Goal: Task Accomplishment & Management: Manage account settings

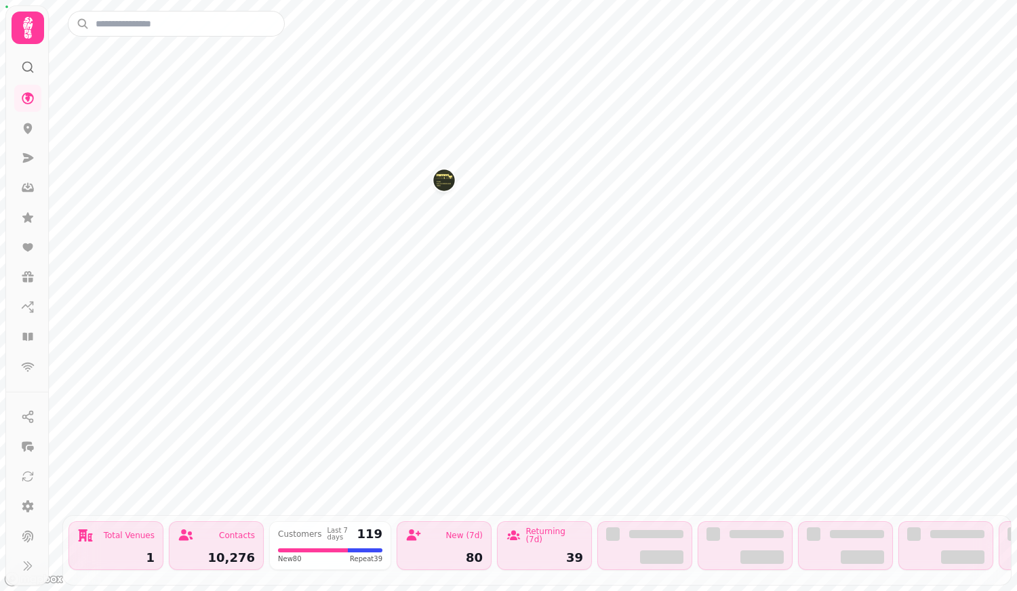
click at [445, 180] on img "Kilchrenan Inn" at bounding box center [443, 179] width 21 height 21
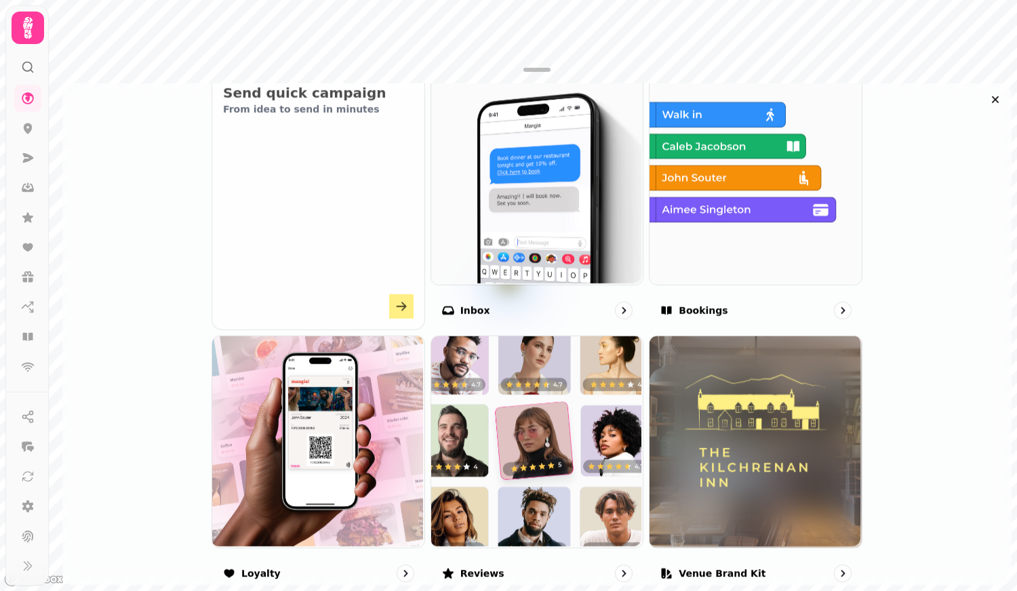
scroll to position [538, 0]
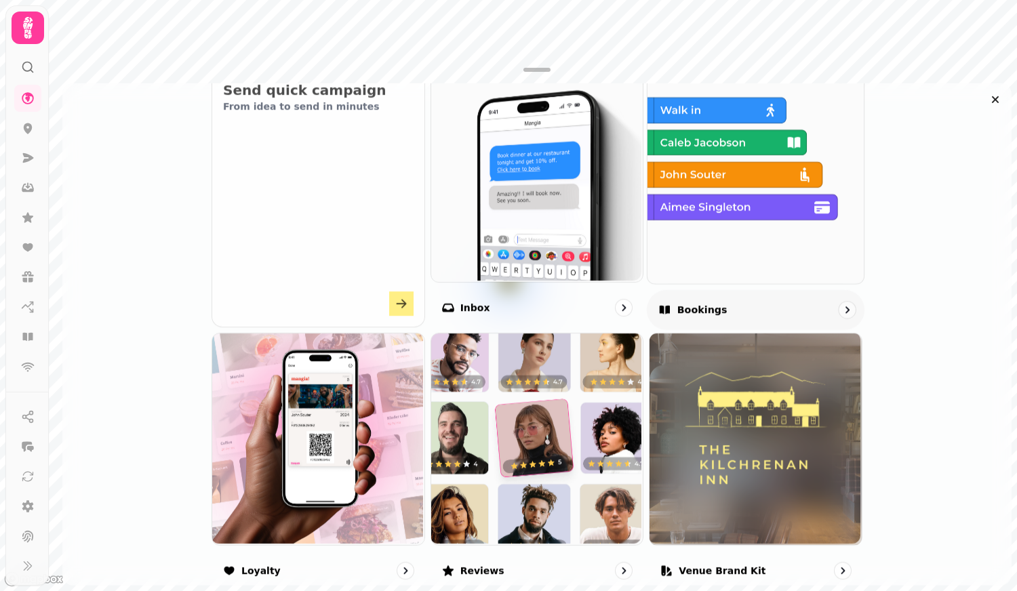
click at [781, 173] on img at bounding box center [754, 174] width 216 height 216
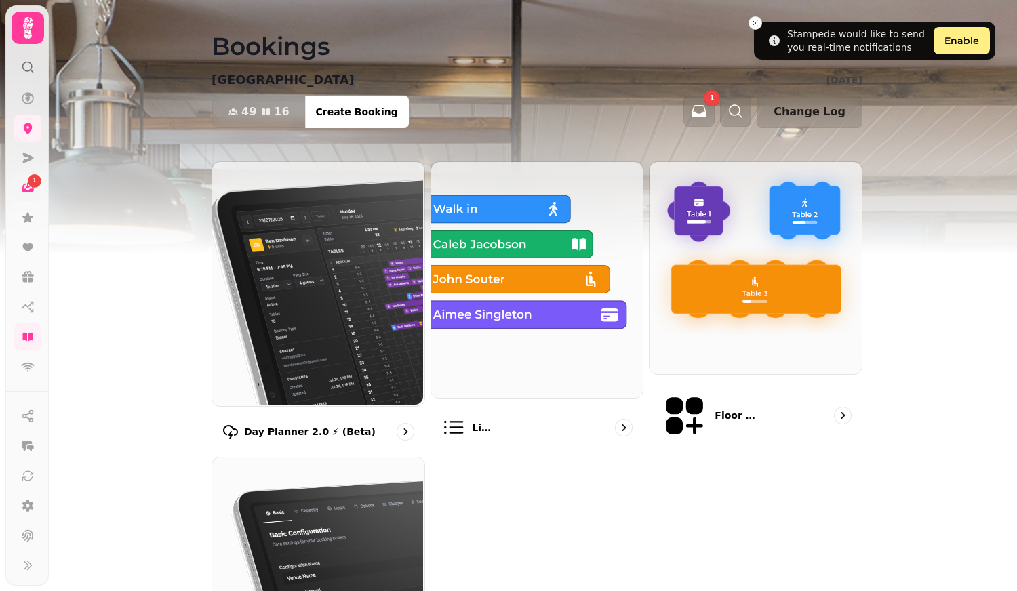
click at [28, 186] on icon at bounding box center [28, 186] width 5 height 6
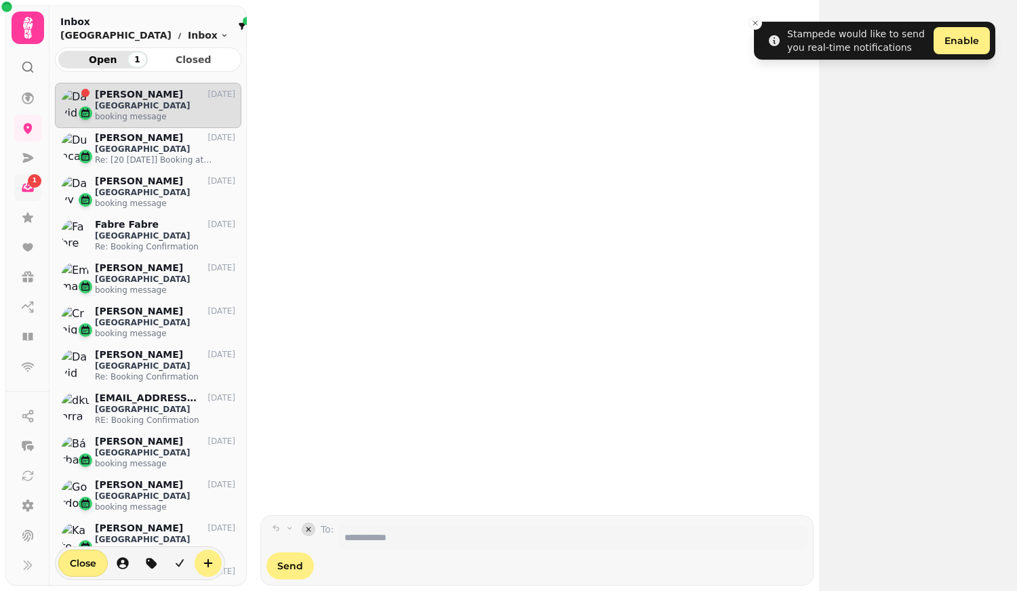
scroll to position [497, 186]
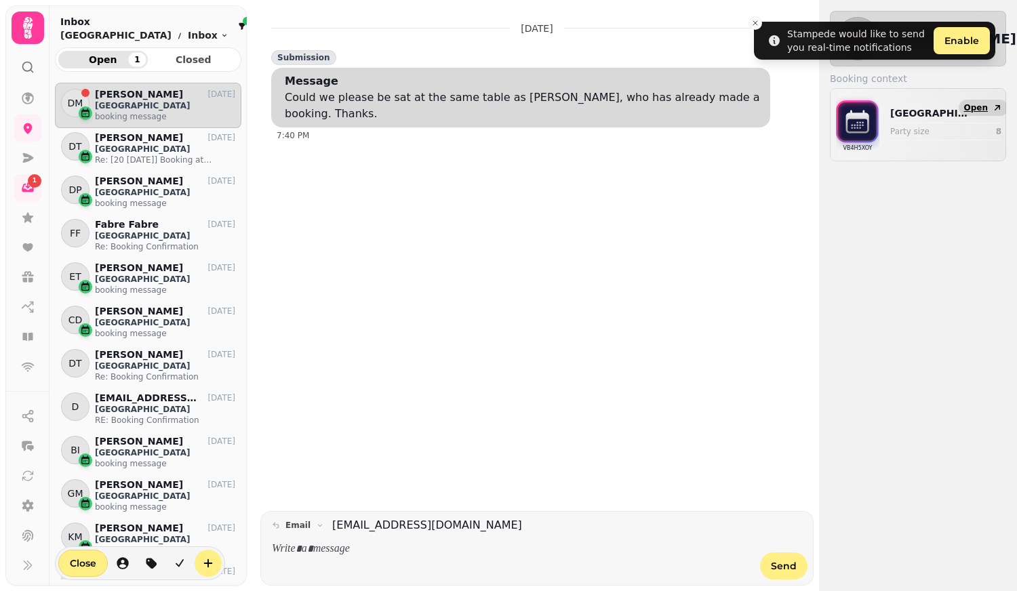
click at [976, 110] on span "Open" at bounding box center [976, 108] width 24 height 8
select select "**********"
select select "*"
select select "****"
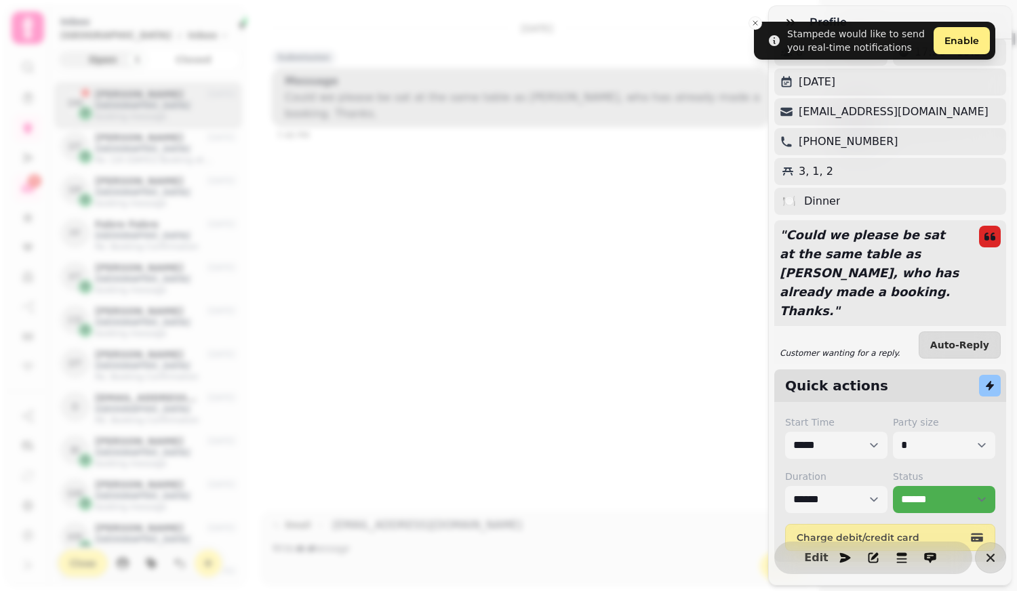
scroll to position [109, 0]
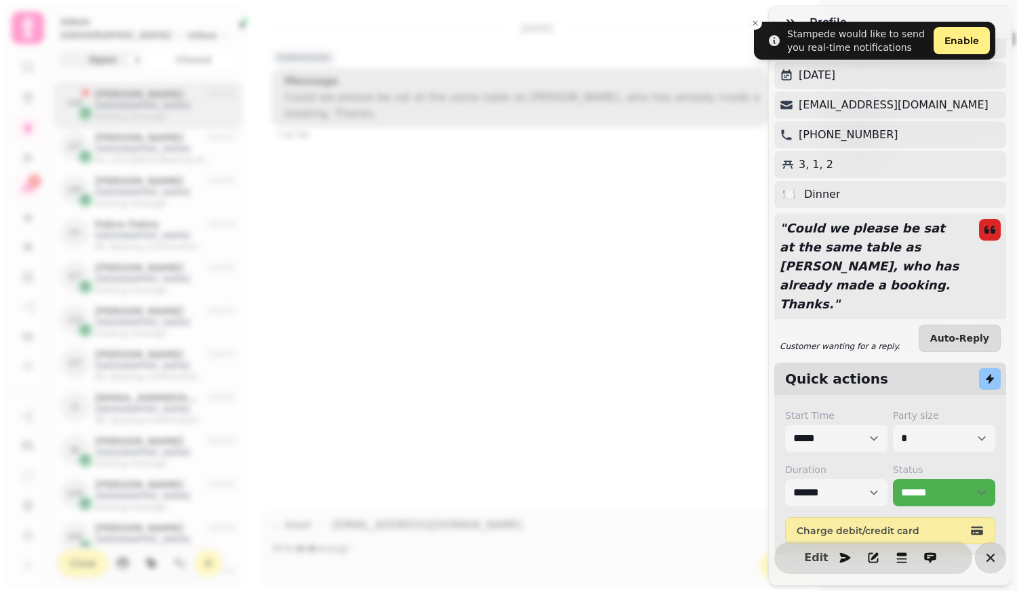
click at [613, 416] on div "Profile DM David Murdoch 1 st visit Add profile note 8 17:30 - 19:30 Wednesday …" at bounding box center [508, 306] width 1017 height 569
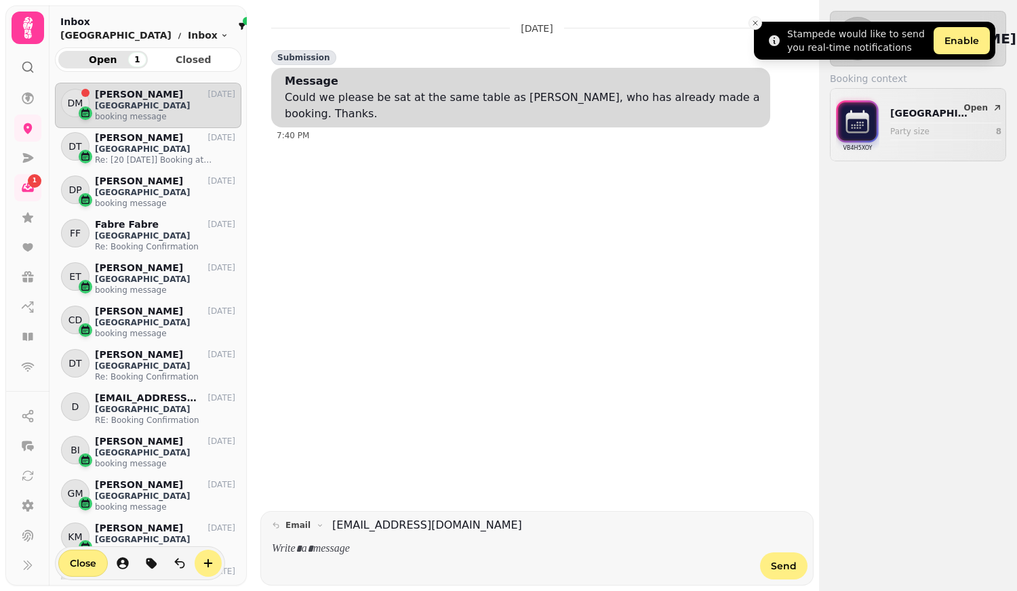
click at [758, 19] on icon "Close toast" at bounding box center [755, 23] width 8 height 8
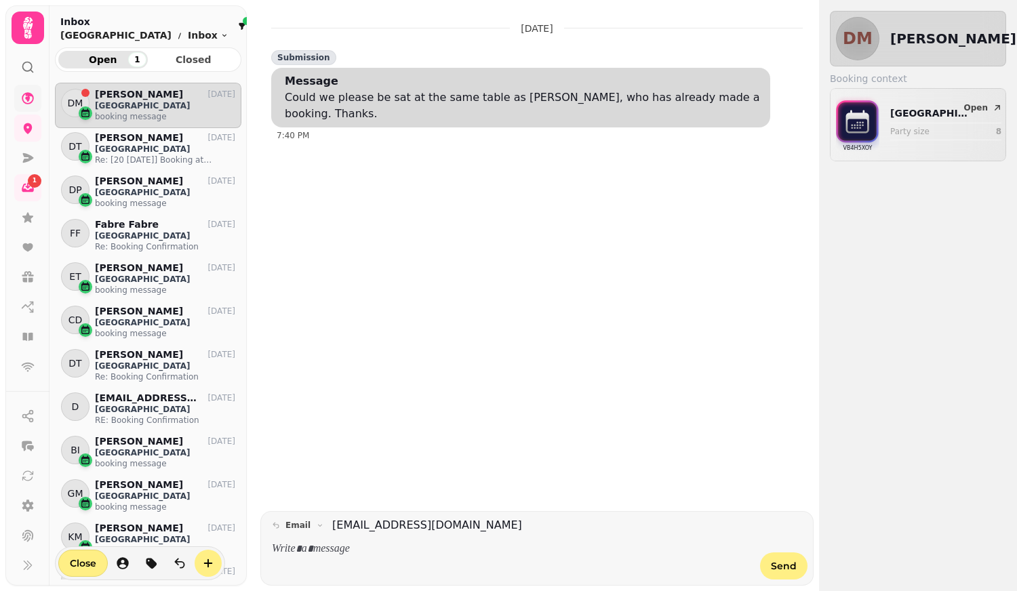
click at [29, 89] on link at bounding box center [27, 98] width 27 height 27
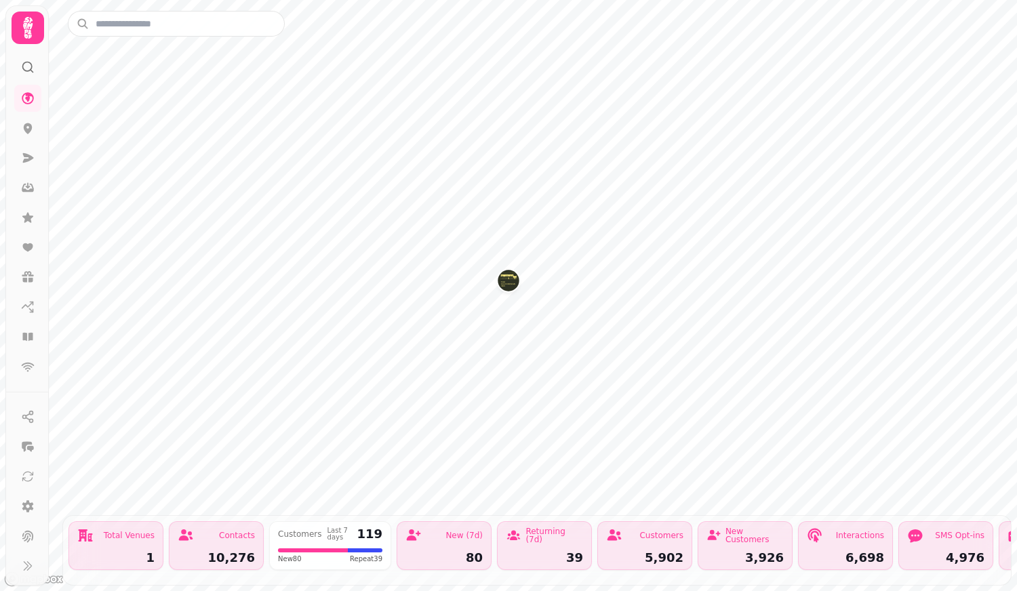
click at [514, 283] on img "Kilchrenan Inn" at bounding box center [508, 280] width 21 height 21
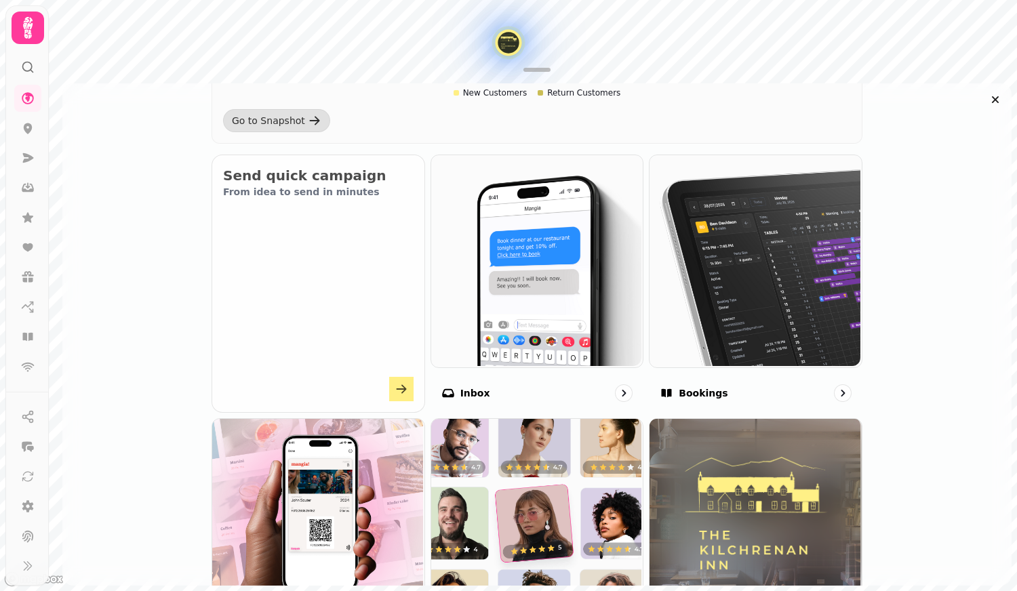
scroll to position [536, 0]
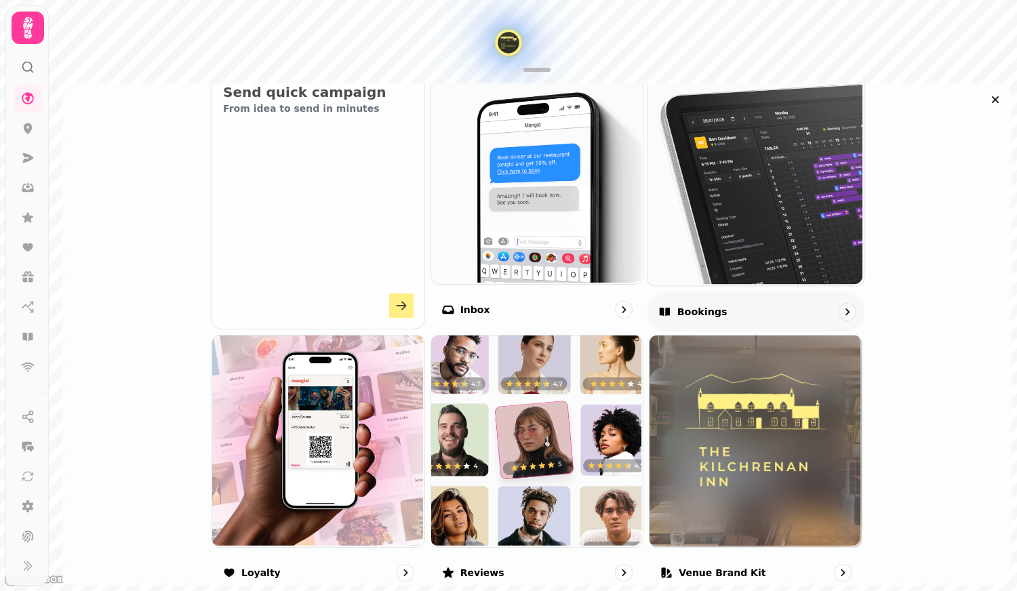
click at [668, 285] on div at bounding box center [756, 177] width 218 height 218
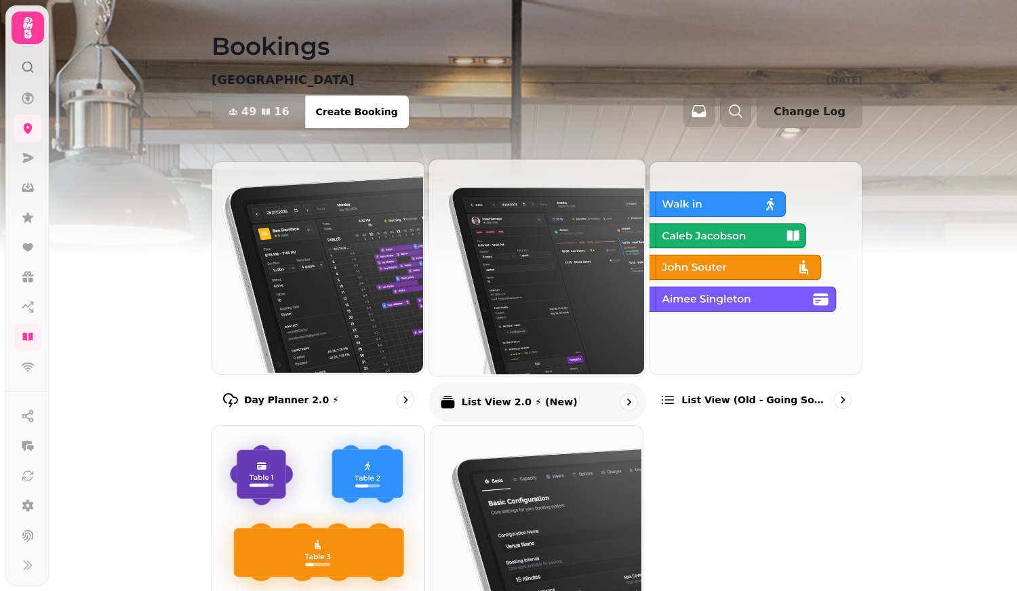
click at [550, 324] on img at bounding box center [535, 266] width 216 height 216
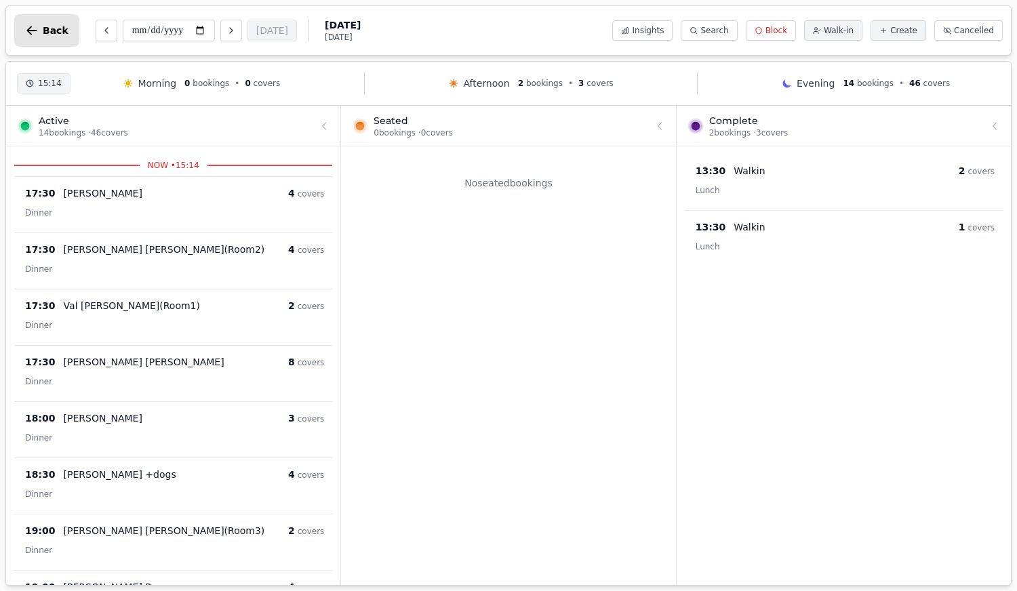
click at [33, 29] on icon "button" at bounding box center [32, 31] width 14 height 14
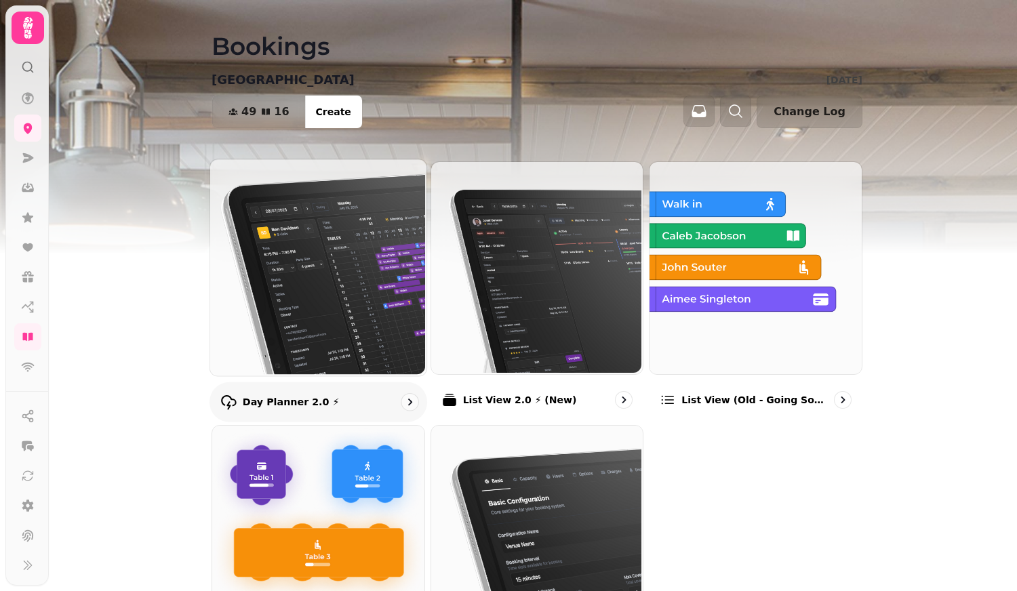
click at [244, 290] on img at bounding box center [317, 266] width 216 height 216
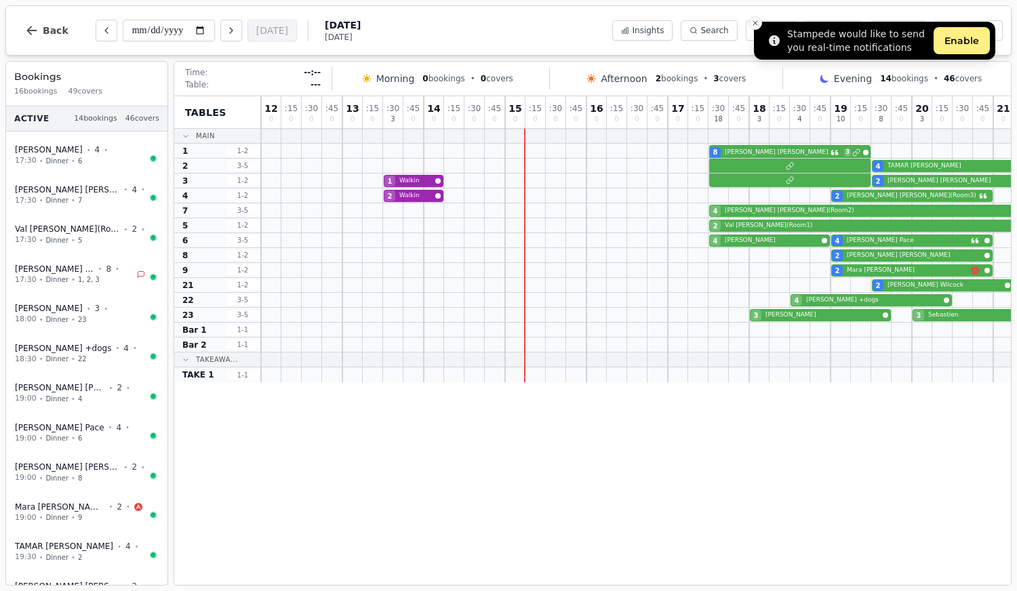
click at [754, 19] on icon "Close toast" at bounding box center [755, 23] width 8 height 8
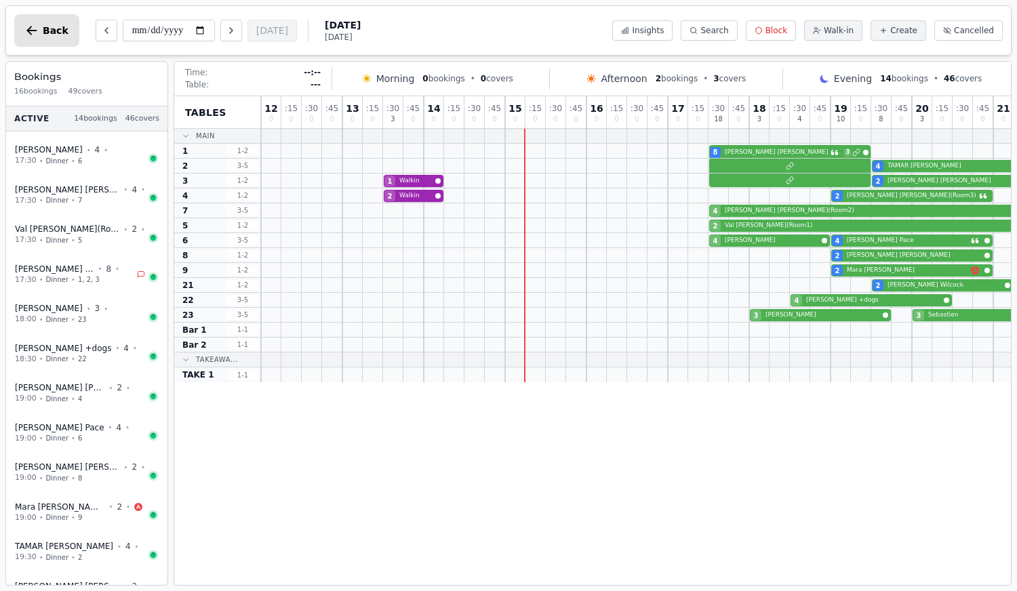
click at [35, 26] on icon "button" at bounding box center [32, 31] width 14 height 14
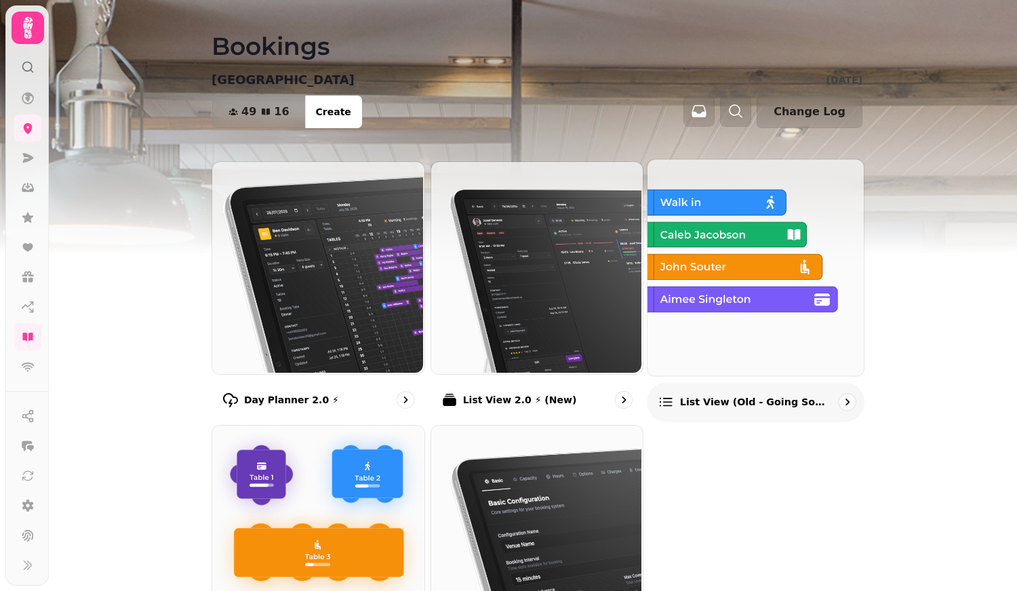
click at [746, 342] on img at bounding box center [754, 266] width 216 height 216
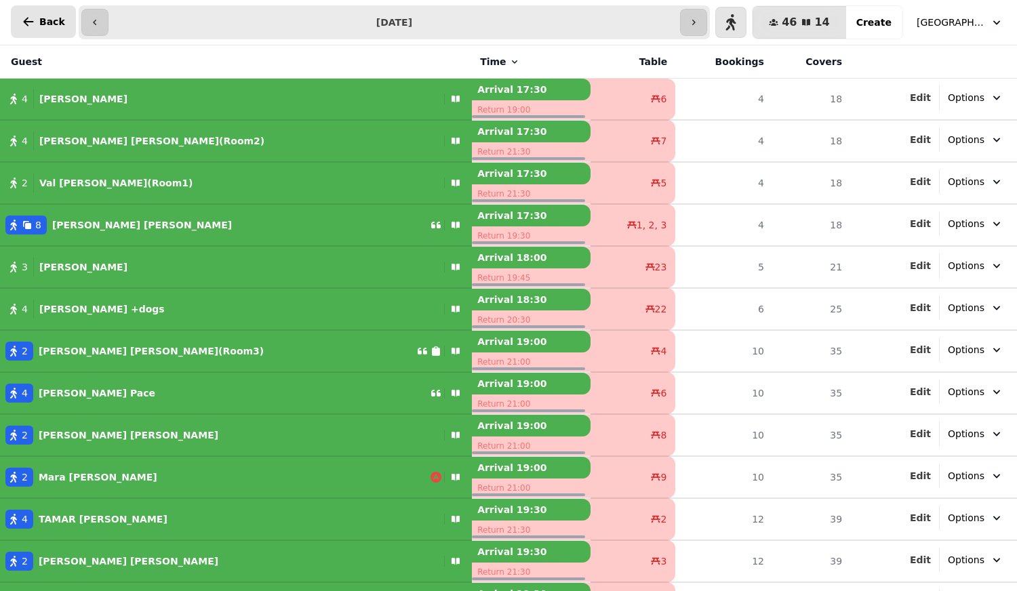
click at [37, 24] on button "Back" at bounding box center [43, 21] width 65 height 33
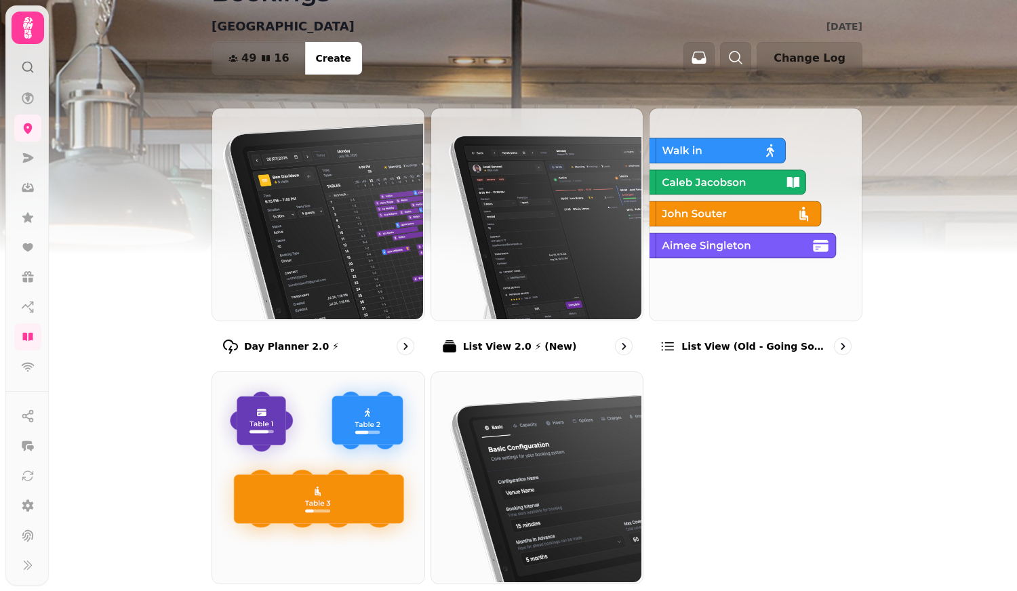
scroll to position [57, 0]
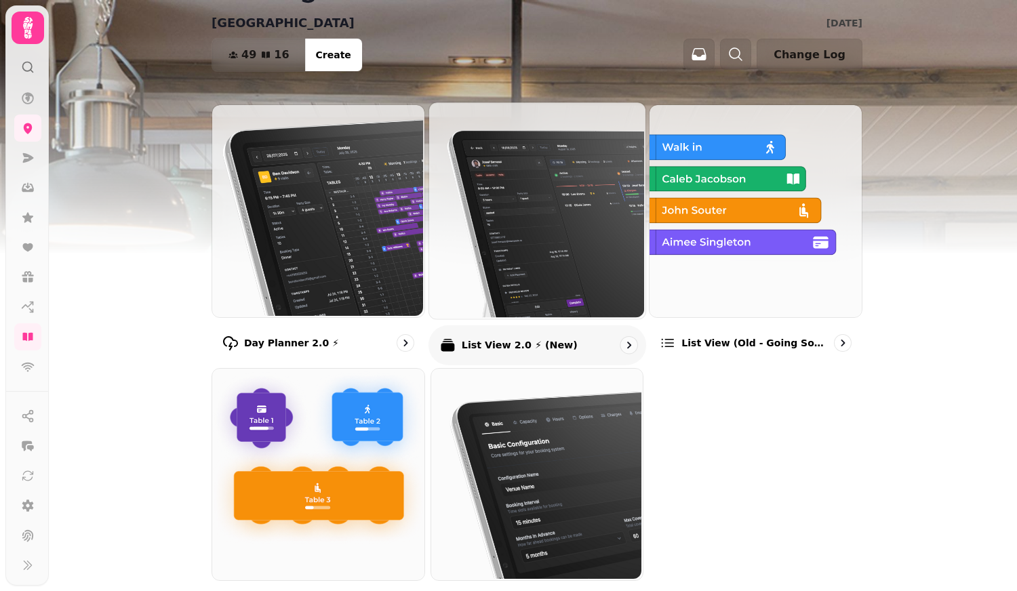
click at [505, 264] on img at bounding box center [535, 209] width 216 height 216
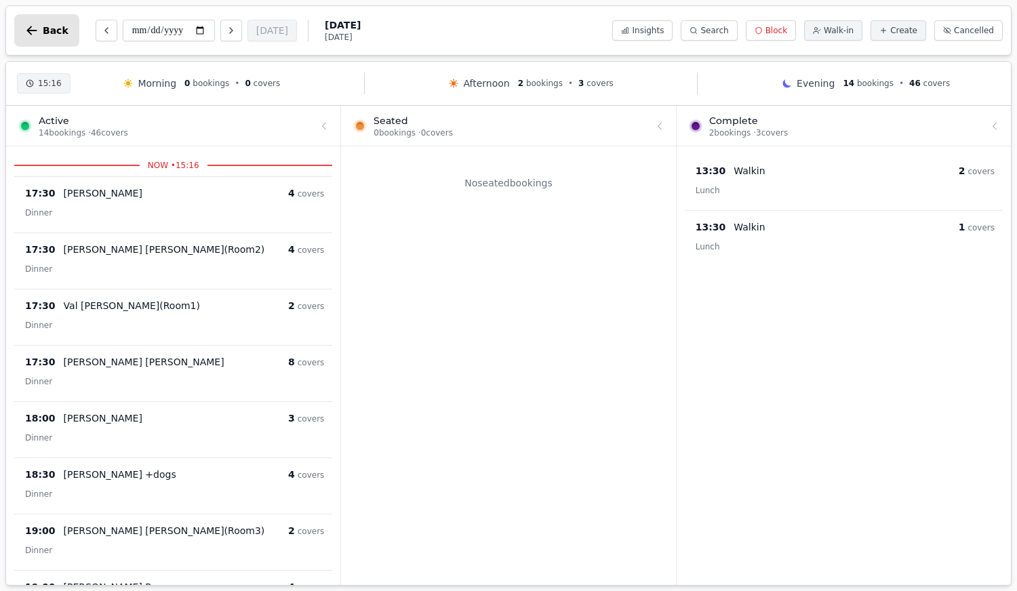
click at [33, 32] on icon "button" at bounding box center [32, 31] width 14 height 14
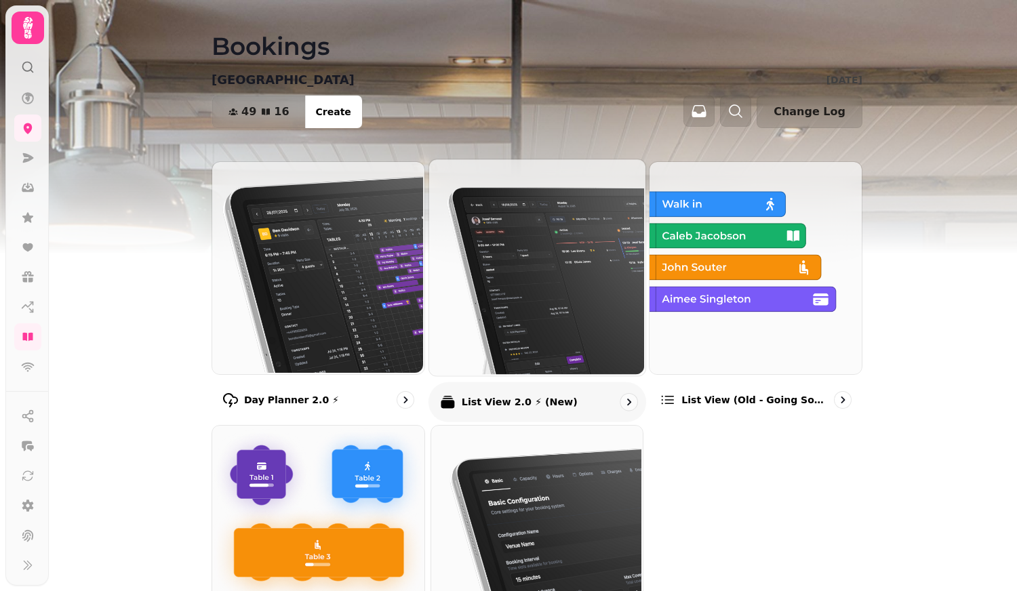
click at [540, 317] on img at bounding box center [535, 266] width 216 height 216
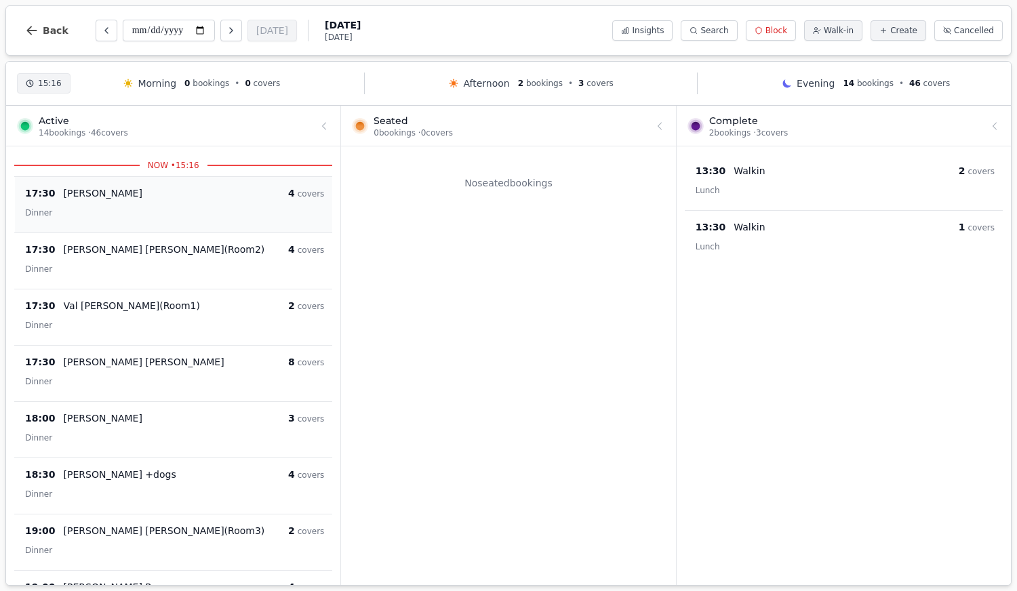
click at [188, 212] on div "Dinner" at bounding box center [174, 212] width 299 height 16
select select "****"
select select "*"
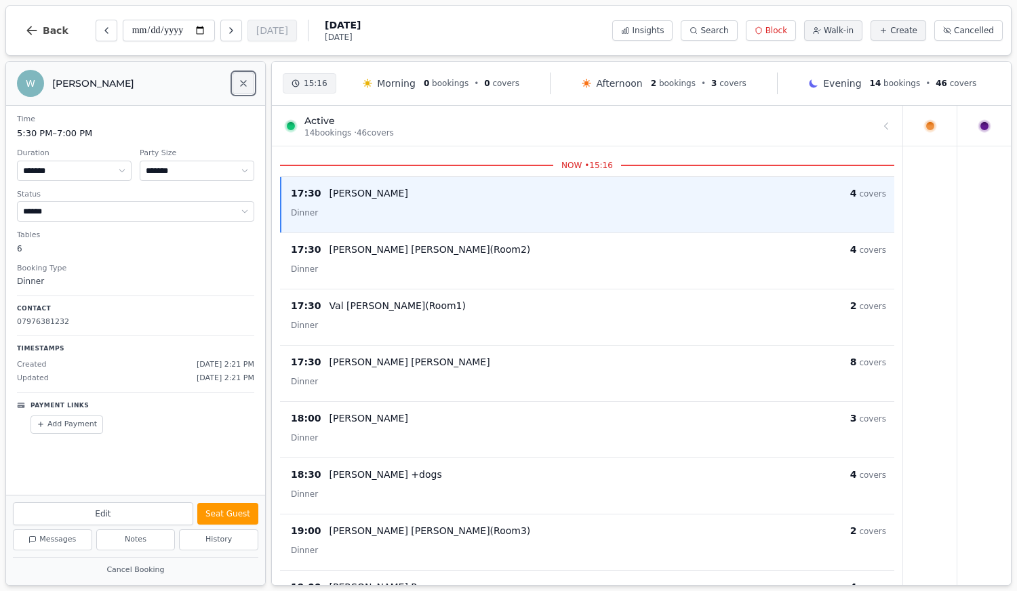
click at [242, 80] on icon "Close" at bounding box center [243, 83] width 11 height 11
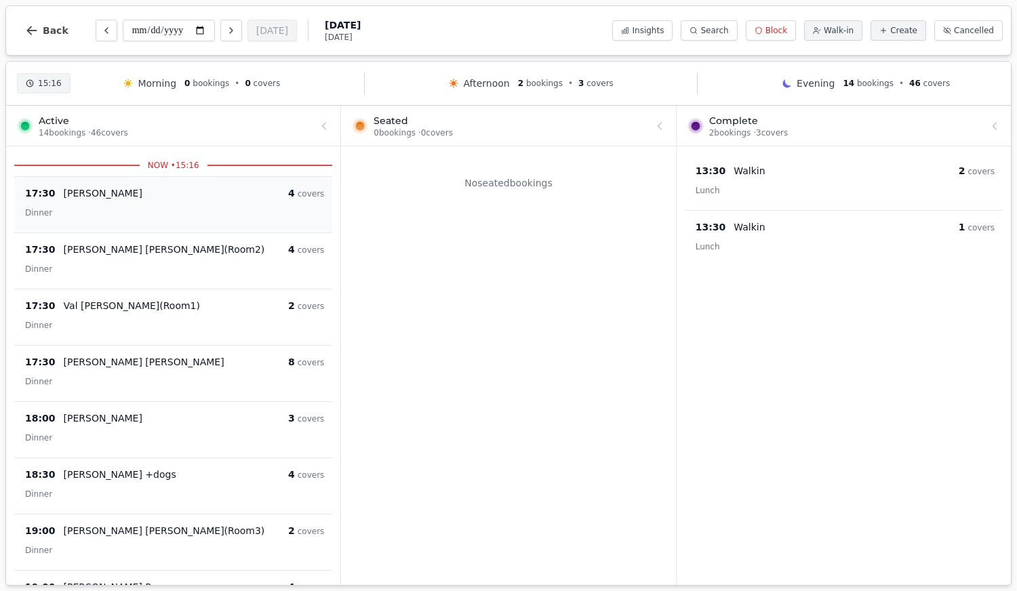
click at [153, 209] on div "Dinner" at bounding box center [174, 212] width 299 height 16
select select "****"
select select "*"
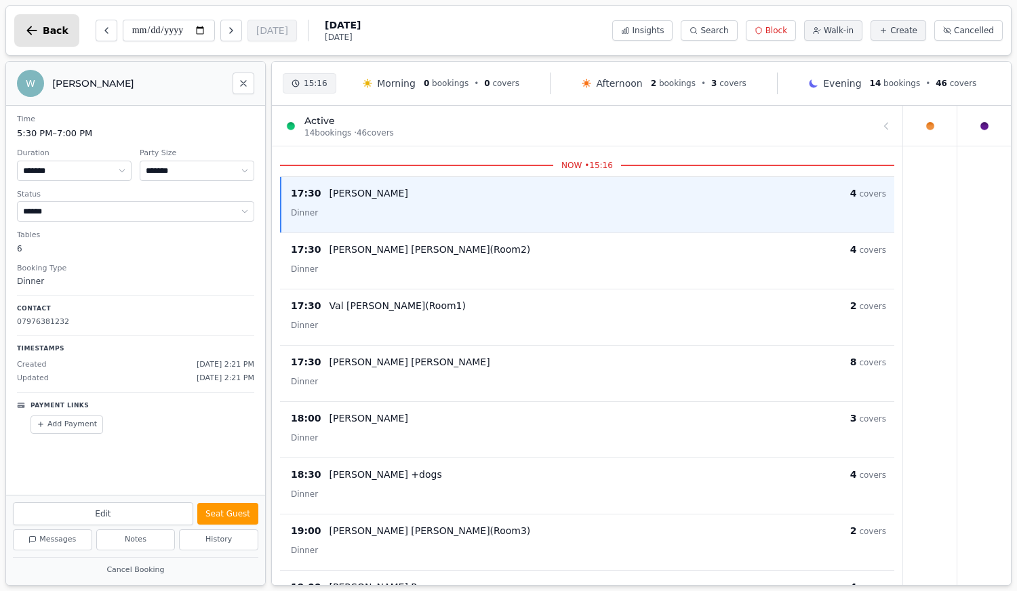
click at [36, 38] on button "Back" at bounding box center [46, 30] width 65 height 33
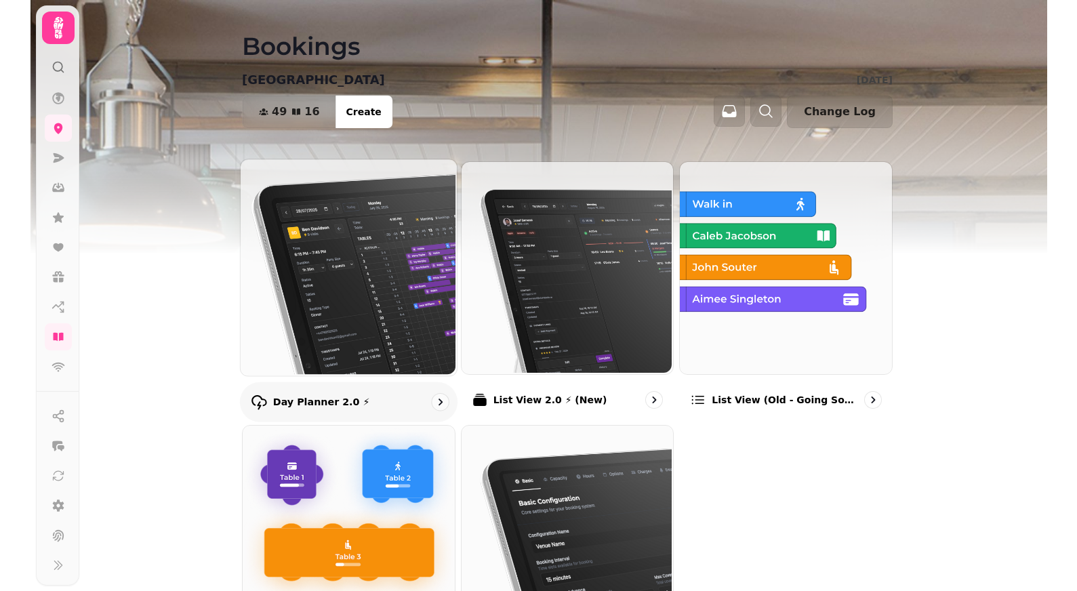
scroll to position [135, 0]
